Goal: Transaction & Acquisition: Subscribe to service/newsletter

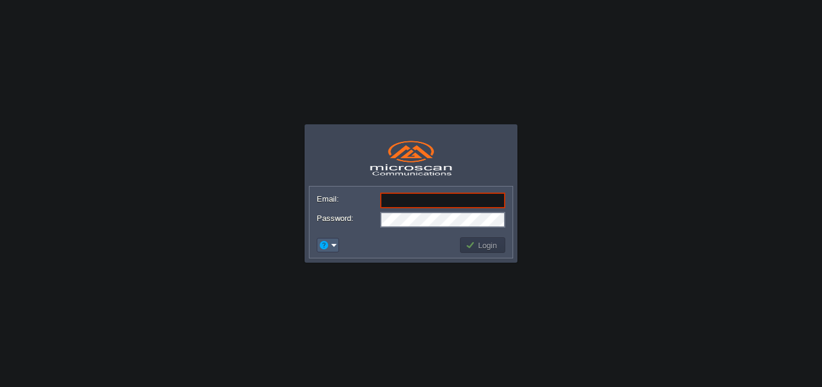
click at [337, 247] on td at bounding box center [328, 245] width 22 height 15
click at [350, 283] on li "Signup" at bounding box center [362, 276] width 88 height 15
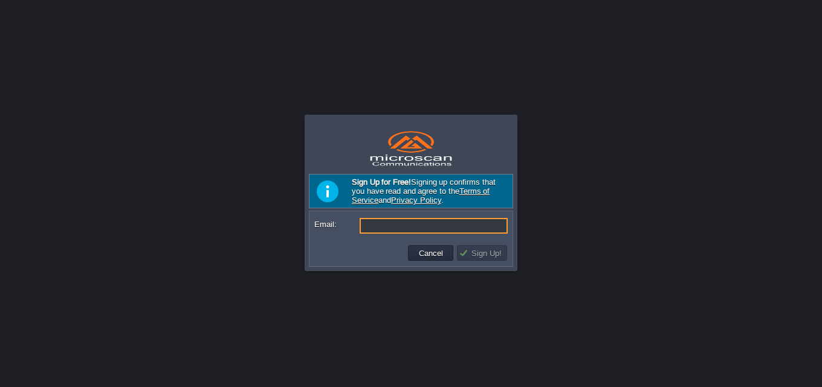
click at [432, 228] on input "Email:" at bounding box center [434, 226] width 148 height 16
paste input "[EMAIL_ADDRESS][DOMAIN_NAME]"
type input "[EMAIL_ADDRESS][DOMAIN_NAME]"
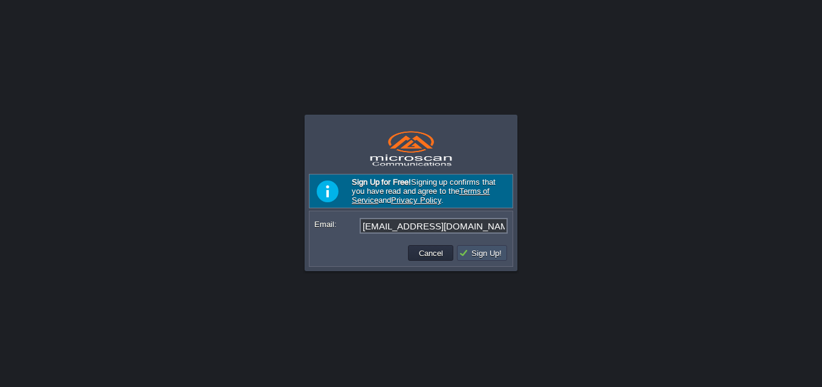
click at [474, 259] on button "Sign Up!" at bounding box center [482, 253] width 47 height 11
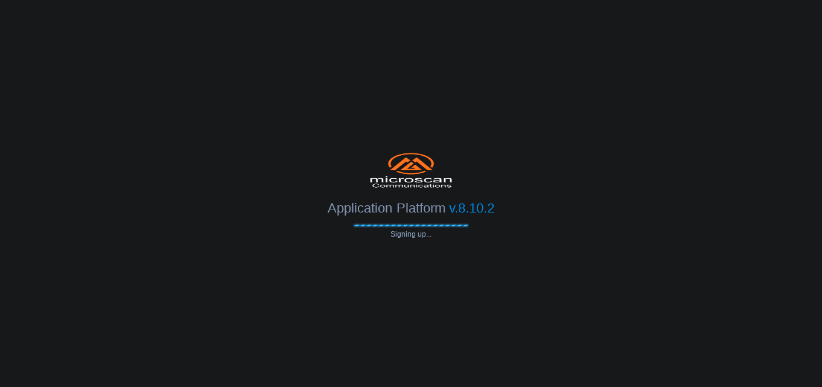
type input "[EMAIL_ADDRESS][DOMAIN_NAME]"
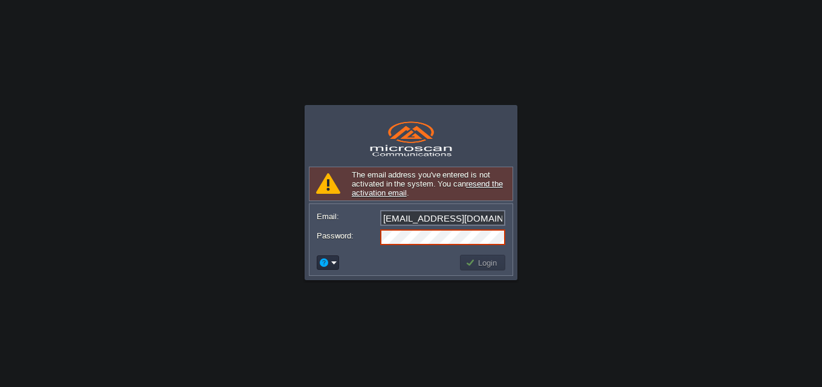
click at [370, 189] on div "The email address you've entered is not activated in the system. You can resend…" at bounding box center [411, 184] width 204 height 34
click at [376, 189] on div "The email address you've entered is not activated in the system. You can resend…" at bounding box center [411, 184] width 204 height 34
click at [382, 189] on div "The email address you've entered is not activated in the system. You can resend…" at bounding box center [411, 184] width 204 height 34
click at [381, 189] on div "The email address you've entered is not activated in the system. You can resend…" at bounding box center [411, 184] width 204 height 34
click at [375, 186] on div "The email address you've entered is not activated in the system. You can resend…" at bounding box center [411, 184] width 204 height 34
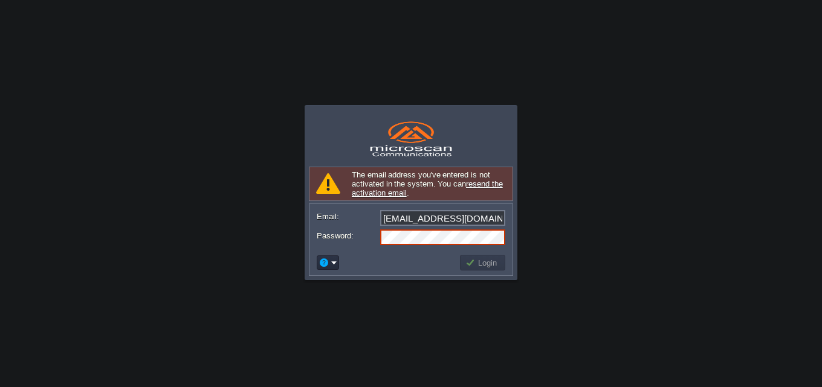
click at [363, 186] on div "The email address you've entered is not activated in the system. You can resend…" at bounding box center [411, 184] width 204 height 34
click at [360, 186] on div "The email address you've entered is not activated in the system. You can resend…" at bounding box center [411, 184] width 204 height 34
click at [353, 192] on link "resend the activation email" at bounding box center [427, 188] width 151 height 18
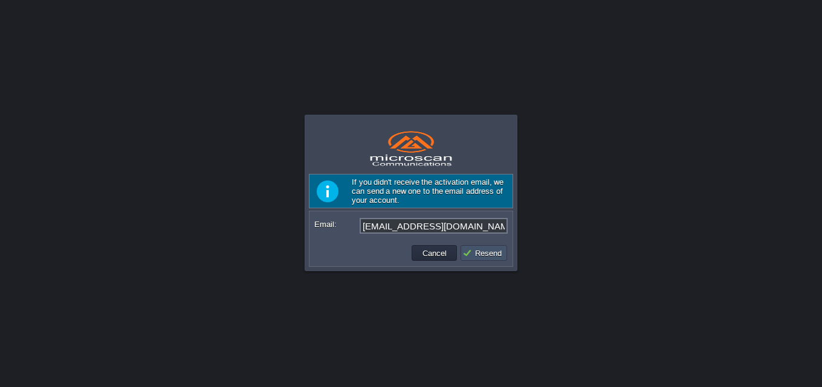
click at [499, 259] on button "Resend" at bounding box center [483, 253] width 43 height 11
